Goal: Information Seeking & Learning: Learn about a topic

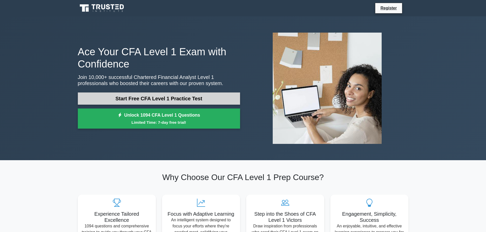
click at [178, 95] on link "Start Free CFA Level 1 Practice Test" at bounding box center [159, 99] width 162 height 12
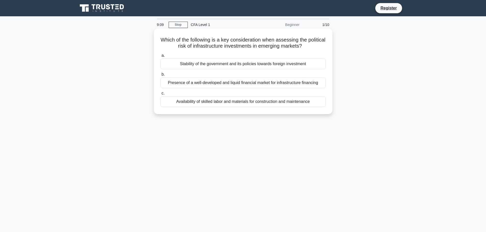
click at [248, 64] on div "Stability of the government and its policies towards foreign investment" at bounding box center [242, 64] width 165 height 11
click at [160, 57] on input "a. Stability of the government and its policies towards foreign investment" at bounding box center [160, 55] width 0 height 3
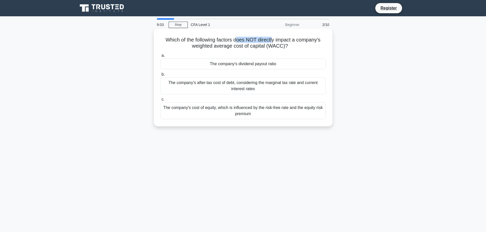
drag, startPoint x: 238, startPoint y: 40, endPoint x: 274, endPoint y: 41, distance: 36.0
click at [274, 41] on h5 "Which of the following factors does NOT directly impact a company's weighted av…" at bounding box center [243, 43] width 166 height 13
click at [217, 44] on h5 "Which of the following factors does NOT directly impact a company's weighted av…" at bounding box center [243, 43] width 166 height 13
click at [238, 62] on div "The company's dividend payout ratio" at bounding box center [242, 64] width 165 height 11
click at [160, 57] on input "a. The company's dividend payout ratio" at bounding box center [160, 55] width 0 height 3
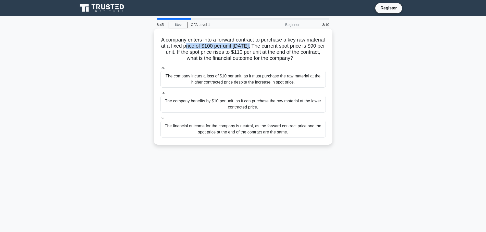
drag, startPoint x: 211, startPoint y: 46, endPoint x: 274, endPoint y: 48, distance: 63.0
click at [274, 48] on h5 "A company enters into a forward contract to purchase a key raw material at a fi…" at bounding box center [243, 49] width 166 height 25
drag, startPoint x: 199, startPoint y: 52, endPoint x: 258, endPoint y: 52, distance: 58.9
click at [258, 52] on h5 "A company enters into a forward contract to purchase a key raw material at a fi…" at bounding box center [243, 49] width 166 height 25
click at [206, 49] on h5 "A company enters into a forward contract to purchase a key raw material at a fi…" at bounding box center [243, 49] width 166 height 25
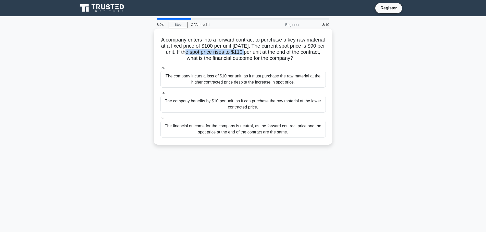
drag, startPoint x: 209, startPoint y: 50, endPoint x: 264, endPoint y: 51, distance: 55.6
click at [264, 51] on h5 "A company enters into a forward contract to purchase a key raw material at a fi…" at bounding box center [243, 49] width 166 height 25
click at [253, 100] on div "The company benefits by $10 per unit, as it can purchase the raw material at th…" at bounding box center [242, 104] width 165 height 17
click at [160, 95] on input "b. The company benefits by $10 per unit, as it can purchase the raw material at…" at bounding box center [160, 92] width 0 height 3
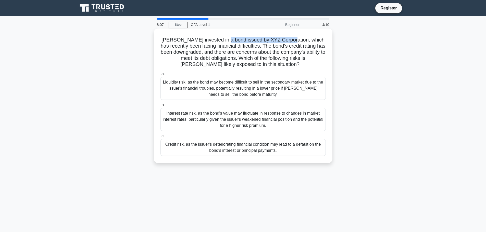
drag, startPoint x: 224, startPoint y: 42, endPoint x: 288, endPoint y: 43, distance: 64.2
click at [288, 43] on h5 "John invested in a bond issued by XYZ Corporation, which has recently been faci…" at bounding box center [243, 52] width 166 height 31
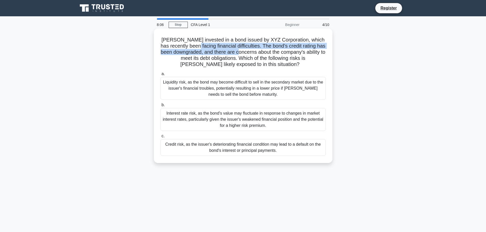
drag, startPoint x: 196, startPoint y: 48, endPoint x: 255, endPoint y: 50, distance: 58.9
click at [255, 50] on h5 "John invested in a bond issued by XYZ Corporation, which has recently been faci…" at bounding box center [243, 52] width 166 height 31
click at [222, 54] on h5 "John invested in a bond issued by XYZ Corporation, which has recently been faci…" at bounding box center [243, 52] width 166 height 31
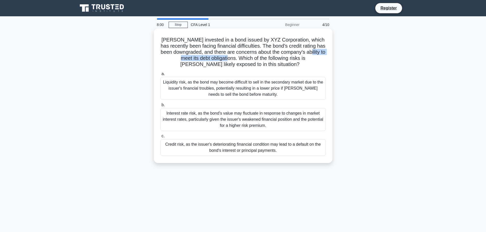
drag, startPoint x: 166, startPoint y: 61, endPoint x: 239, endPoint y: 61, distance: 72.1
click at [239, 61] on h5 "John invested in a bond issued by XYZ Corporation, which has recently been faci…" at bounding box center [243, 52] width 166 height 31
click at [231, 65] on h5 "John invested in a bond issued by XYZ Corporation, which has recently been faci…" at bounding box center [243, 52] width 166 height 31
click at [217, 152] on div "Credit risk, as the issuer's deteriorating financial condition may lead to a de…" at bounding box center [242, 147] width 165 height 17
click at [160, 138] on input "c. Credit risk, as the issuer's deteriorating financial condition may lead to a…" at bounding box center [160, 136] width 0 height 3
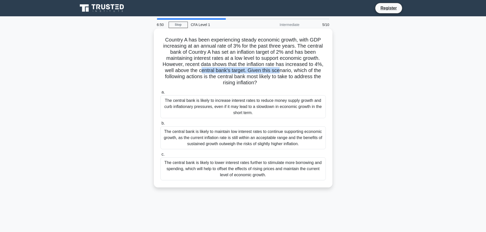
drag, startPoint x: 218, startPoint y: 70, endPoint x: 277, endPoint y: 75, distance: 59.2
click at [278, 72] on h5 "Country A has been experiencing steady economic growth, with GDP increasing at …" at bounding box center [243, 61] width 166 height 49
drag, startPoint x: 217, startPoint y: 78, endPoint x: 281, endPoint y: 80, distance: 64.0
click at [281, 80] on h5 "Country A has been experiencing steady economic growth, with GDP increasing at …" at bounding box center [243, 61] width 166 height 49
click at [225, 81] on h5 "Country A has been experiencing steady economic growth, with GDP increasing at …" at bounding box center [243, 61] width 166 height 49
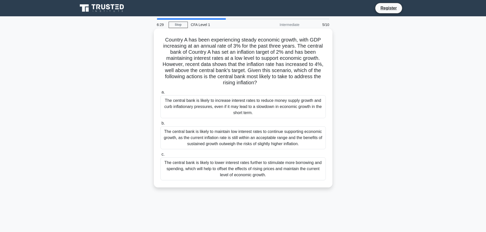
click at [268, 105] on div "The central bank is likely to increase interest rates to reduce money supply gr…" at bounding box center [242, 106] width 165 height 23
click at [160, 94] on input "a. The central bank is likely to increase interest rates to reduce money supply…" at bounding box center [160, 92] width 0 height 3
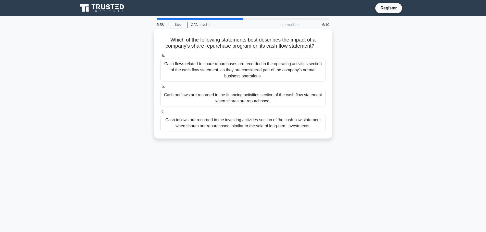
click at [235, 123] on div "Cash inflows are recorded in the investing activities section of the cash flow …" at bounding box center [242, 123] width 165 height 17
click at [160, 113] on input "c. Cash inflows are recorded in the investing activities section of the cash fl…" at bounding box center [160, 111] width 0 height 3
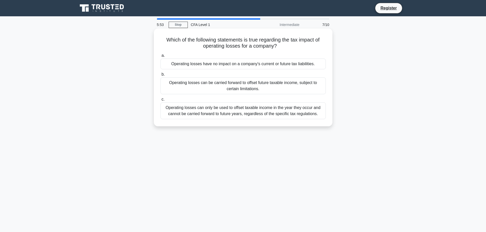
drag, startPoint x: 212, startPoint y: 38, endPoint x: 278, endPoint y: 44, distance: 66.5
click at [278, 44] on h5 "Which of the following statements is true regarding the tax impact of operating…" at bounding box center [243, 43] width 166 height 13
click at [240, 42] on h5 "Which of the following statements is true regarding the tax impact of operating…" at bounding box center [243, 43] width 166 height 13
drag, startPoint x: 211, startPoint y: 40, endPoint x: 257, endPoint y: 43, distance: 46.8
click at [257, 43] on h5 "Which of the following statements is true regarding the tax impact of operating…" at bounding box center [243, 43] width 166 height 13
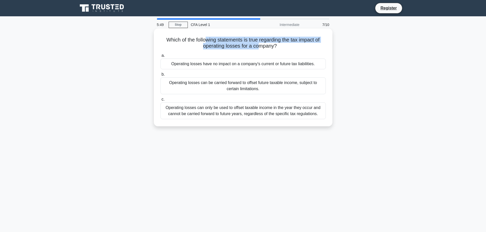
click at [234, 42] on h5 "Which of the following statements is true regarding the tax impact of operating…" at bounding box center [243, 43] width 166 height 13
click at [244, 88] on div "Operating losses can be carried forward to offset future taxable income, subjec…" at bounding box center [242, 85] width 165 height 17
click at [160, 76] on input "b. Operating losses can be carried forward to offset future taxable income, sub…" at bounding box center [160, 74] width 0 height 3
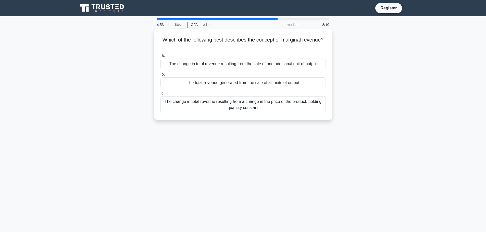
click at [218, 105] on div "The change in total revenue resulting from a change in the price of the product…" at bounding box center [242, 104] width 165 height 17
click at [160, 95] on input "c. The change in total revenue resulting from a change in the price of the prod…" at bounding box center [160, 93] width 0 height 3
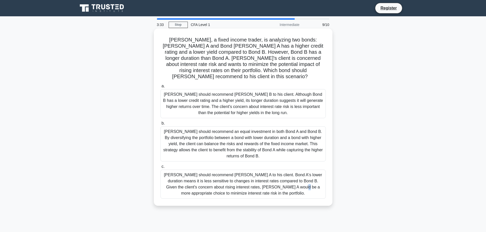
click at [243, 178] on div "Tom should recommend Bond A to his client. Bond A's lower duration means it is …" at bounding box center [242, 184] width 165 height 29
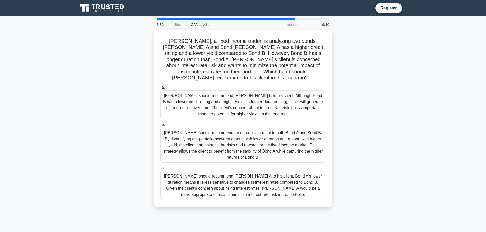
click at [241, 183] on div "Tom should recommend Bond A to his client. Bond A's lower duration means it is …" at bounding box center [242, 185] width 165 height 29
click at [160, 170] on input "c. Tom should recommend Bond A to his client. Bond A's lower duration means it …" at bounding box center [160, 167] width 0 height 3
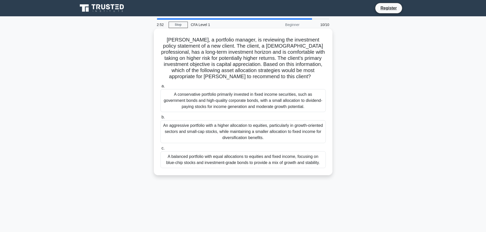
click at [252, 161] on div "A balanced portfolio with equal allocations to equities and fixed income, focus…" at bounding box center [242, 159] width 165 height 17
click at [160, 150] on input "c. A balanced portfolio with equal allocations to equities and fixed income, fo…" at bounding box center [160, 148] width 0 height 3
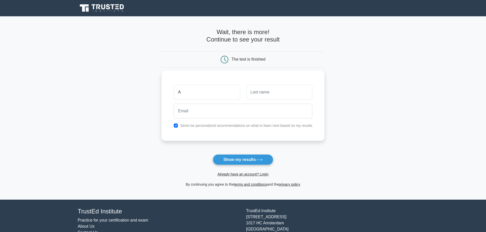
type input "A"
type input "Sas"
click at [218, 115] on input "email" at bounding box center [243, 111] width 138 height 15
click at [211, 113] on input "email" at bounding box center [243, 111] width 138 height 15
paste input "[EMAIL_ADDRESS][DOMAIN_NAME]"
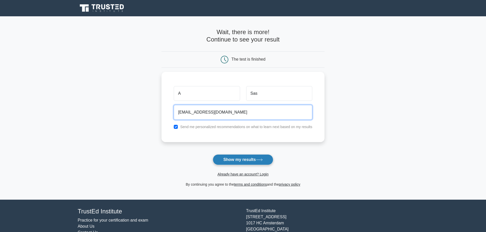
type input "[EMAIL_ADDRESS][DOMAIN_NAME]"
click at [256, 161] on button "Show my results" at bounding box center [243, 159] width 60 height 11
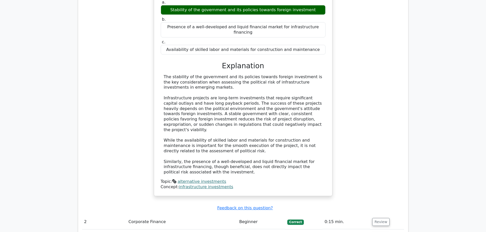
scroll to position [561, 0]
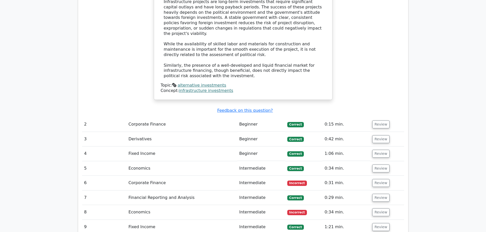
click at [151, 176] on td "Corporate Finance" at bounding box center [181, 183] width 111 height 15
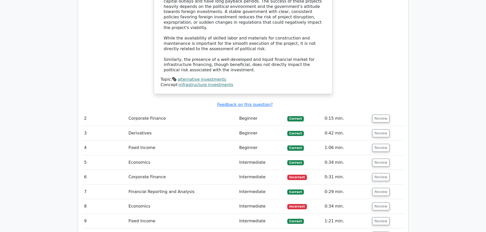
scroll to position [0, 3]
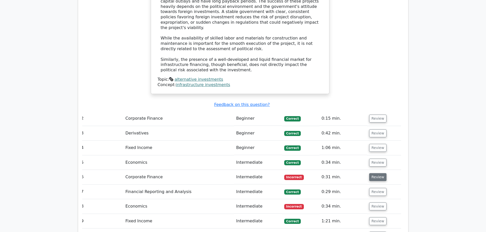
click at [377, 173] on button "Review" at bounding box center [377, 177] width 17 height 8
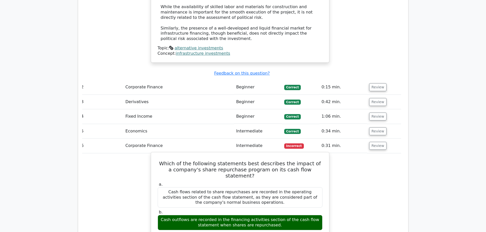
scroll to position [567, 0]
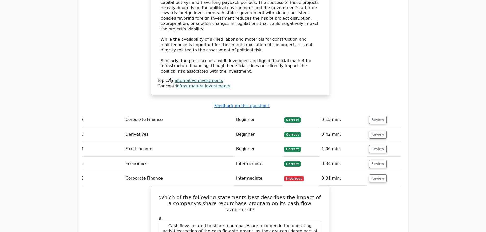
click at [432, 165] on main "Go Premium Chartered Financial Analyst Level 1 Preparation Package (2025) 1285 …" at bounding box center [243, 49] width 486 height 1198
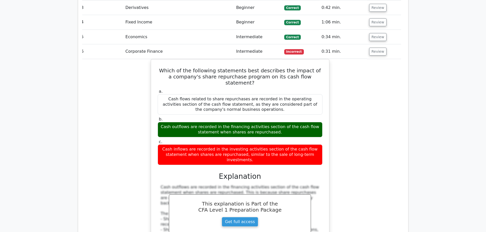
scroll to position [694, 0]
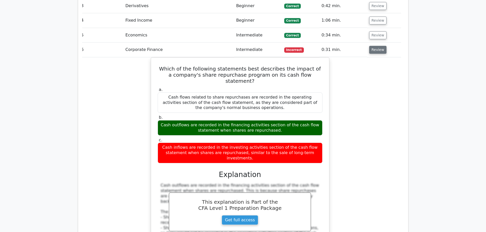
click at [377, 46] on button "Review" at bounding box center [377, 50] width 17 height 8
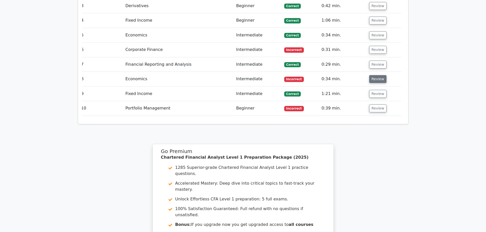
click at [375, 75] on button "Review" at bounding box center [377, 79] width 17 height 8
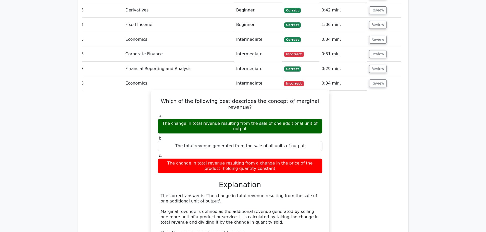
scroll to position [643, 0]
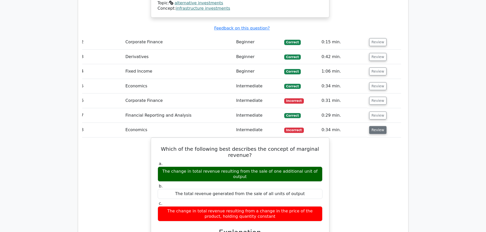
click at [373, 126] on button "Review" at bounding box center [377, 130] width 17 height 8
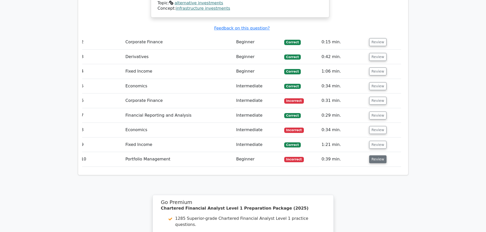
click at [381, 155] on button "Review" at bounding box center [377, 159] width 17 height 8
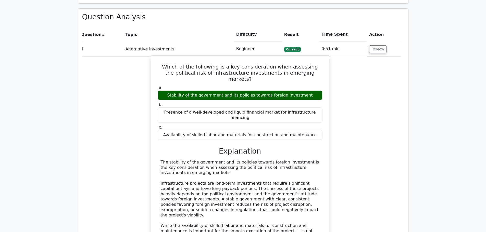
scroll to position [312, 0]
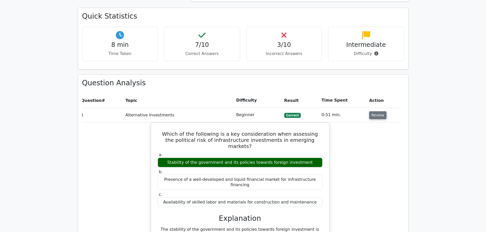
click at [377, 111] on button "Review" at bounding box center [377, 115] width 17 height 8
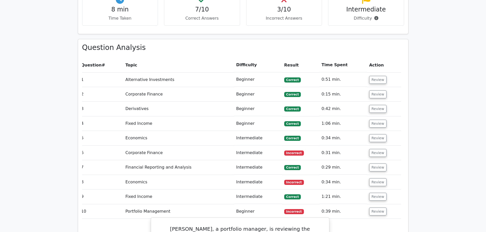
scroll to position [363, 0]
